Goal: Information Seeking & Learning: Learn about a topic

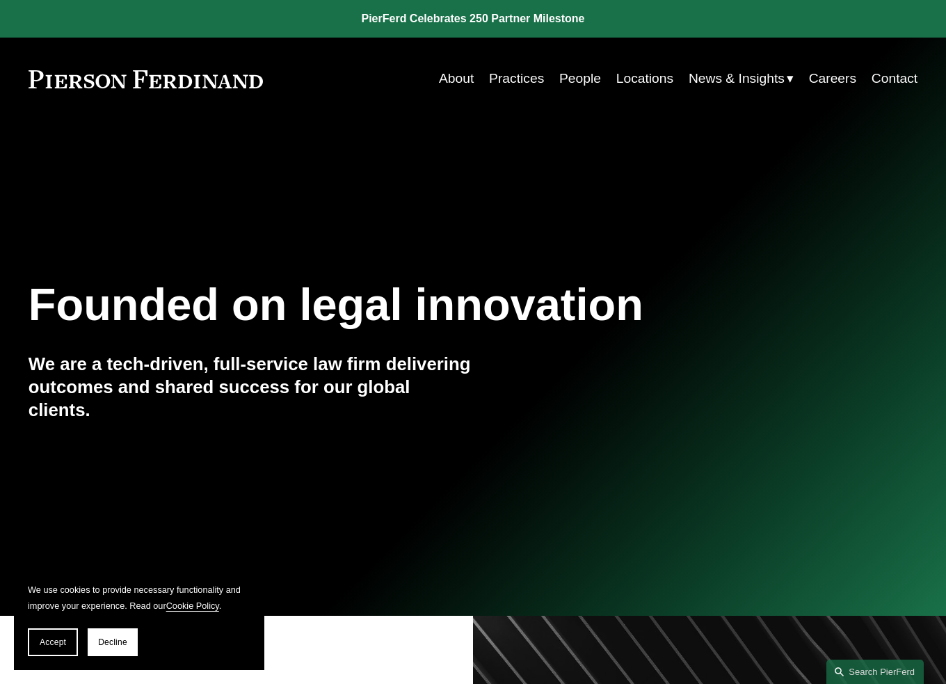
click at [581, 75] on link "People" at bounding box center [580, 78] width 42 height 27
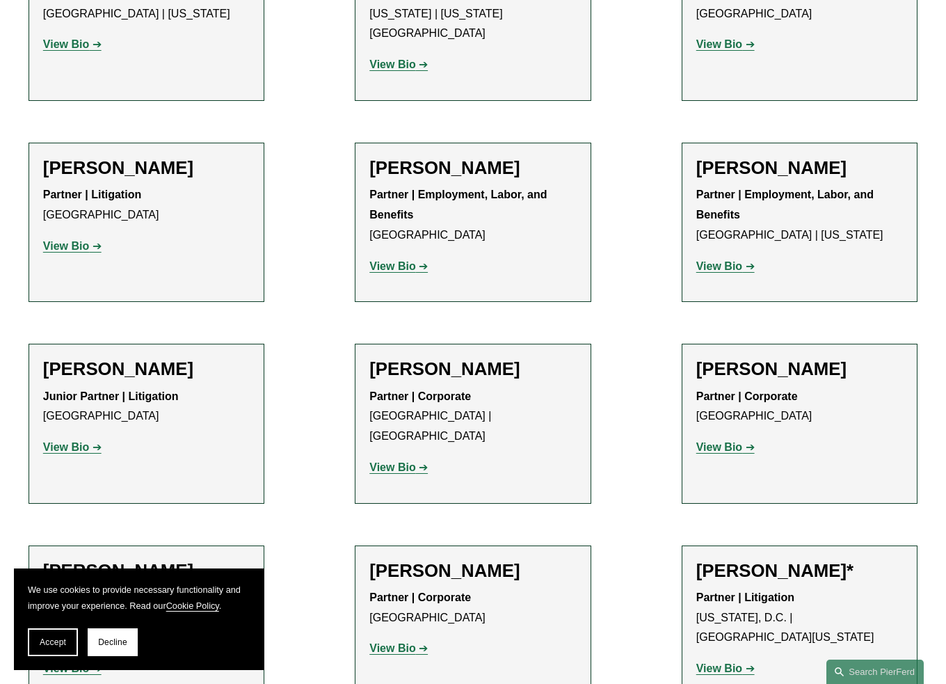
scroll to position [7304, 0]
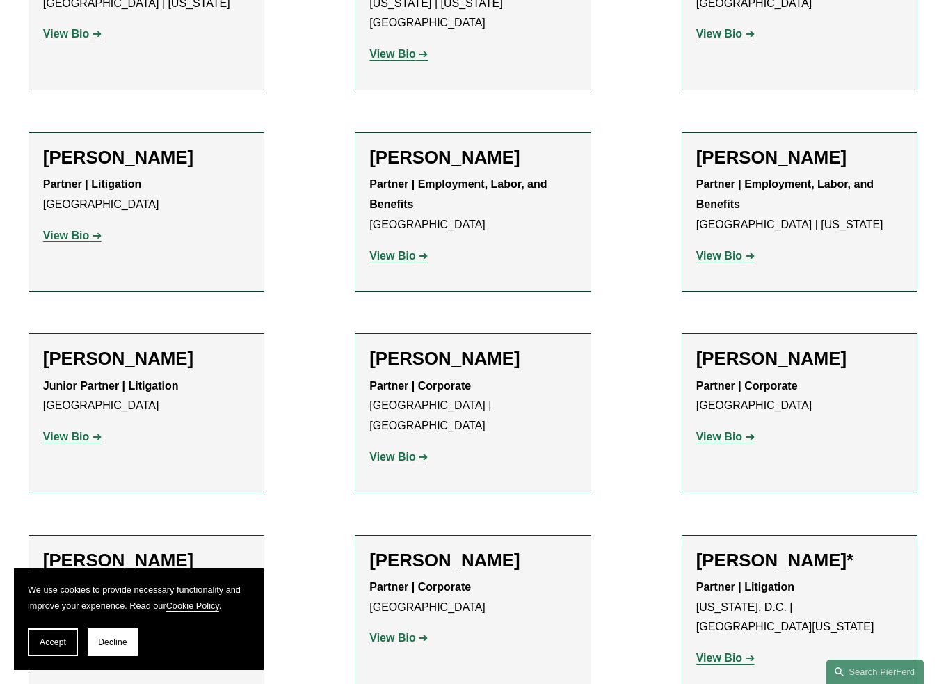
click at [740, 431] on strong "View Bio" at bounding box center [719, 437] width 46 height 12
drag, startPoint x: 493, startPoint y: 294, endPoint x: 485, endPoint y: 291, distance: 8.8
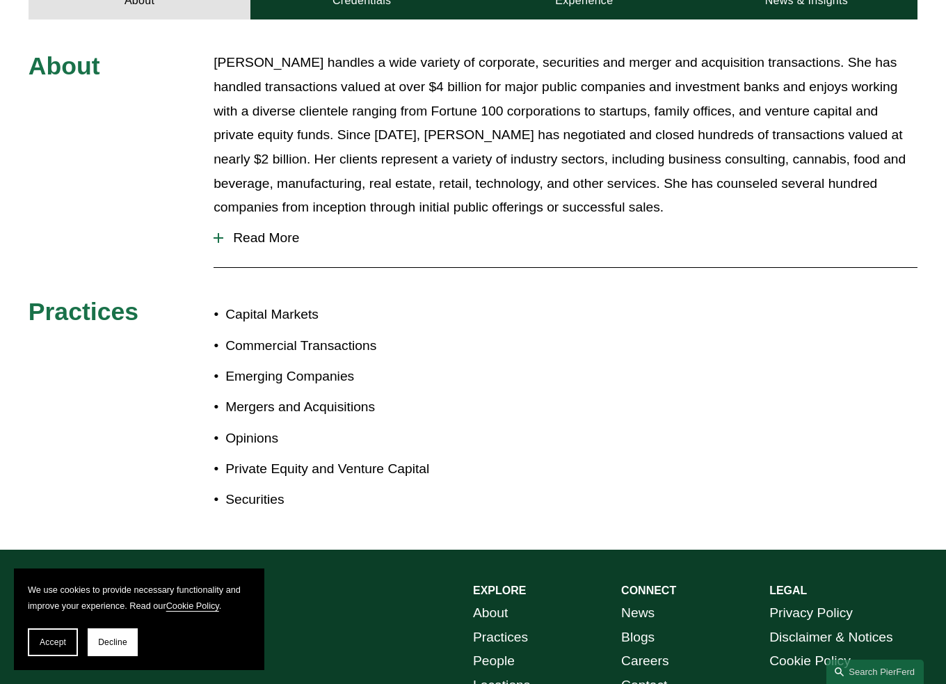
scroll to position [626, 0]
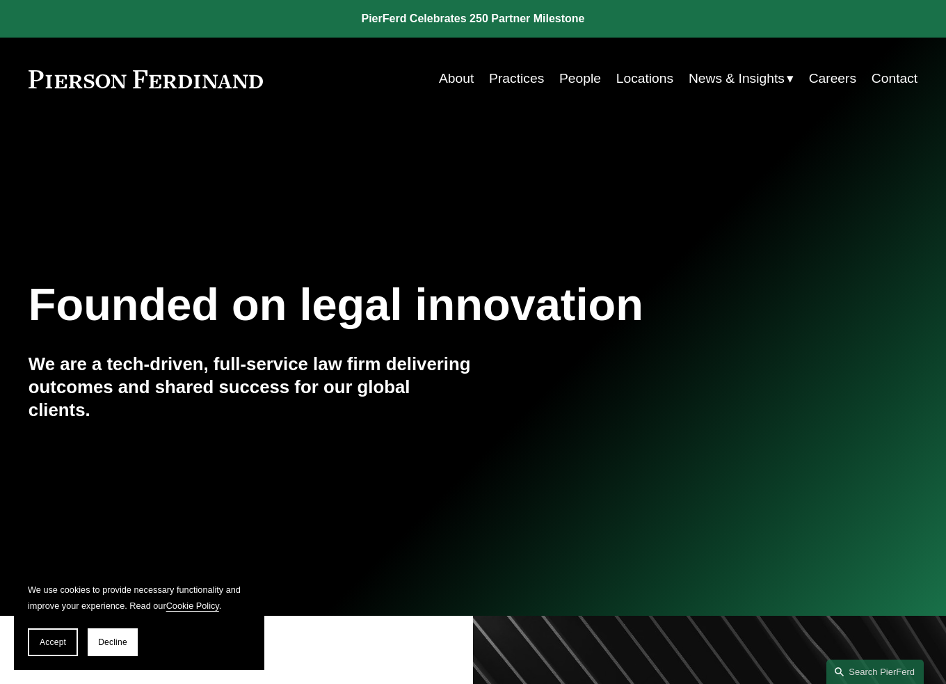
click at [560, 80] on link "People" at bounding box center [580, 78] width 42 height 27
